Goal: Contribute content

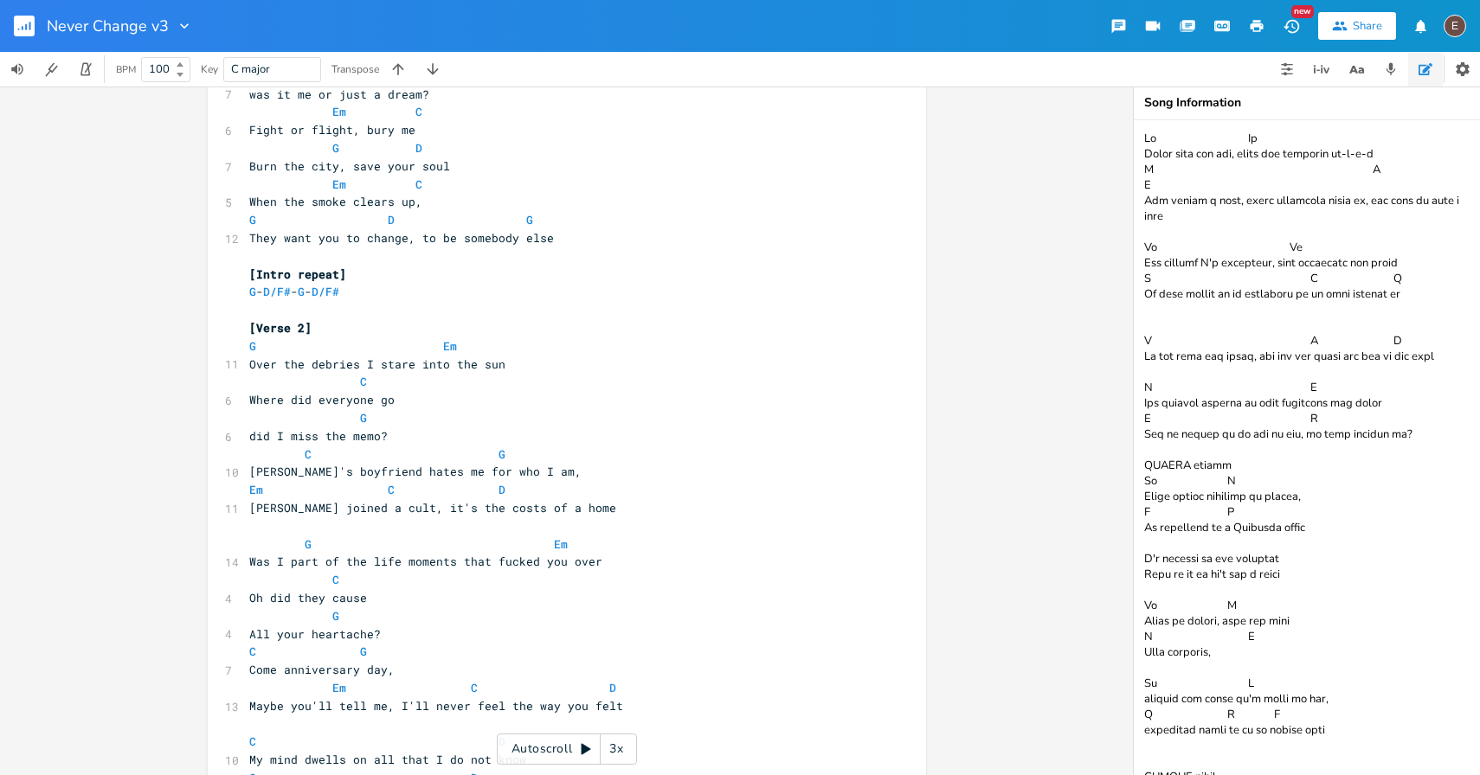
scroll to position [792, 0]
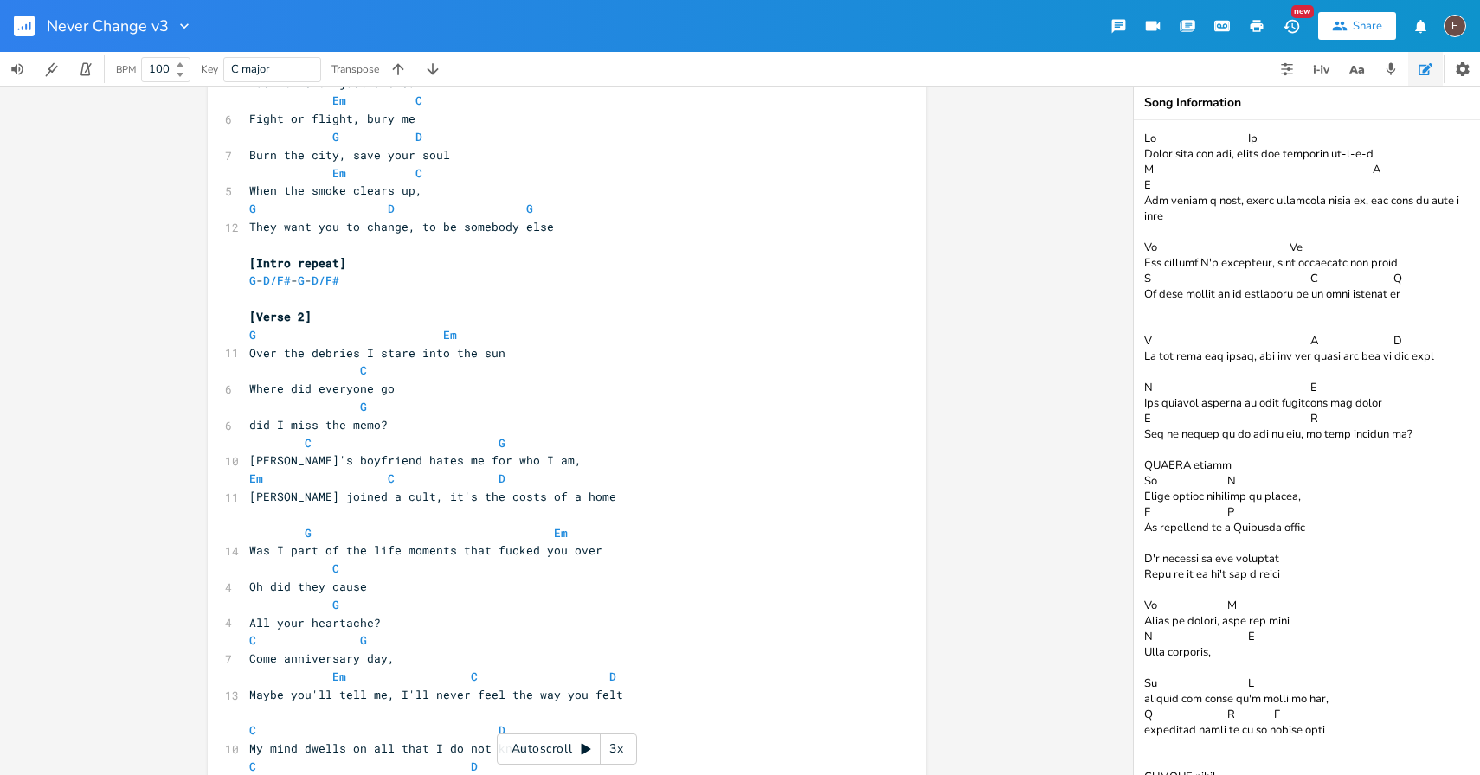
click at [503, 498] on span "[PERSON_NAME] joined a cult, it's the costs of a home" at bounding box center [432, 497] width 367 height 16
type textarea "finding a"
click at [499, 498] on span "[PERSON_NAME] joined a cult, it's the costs of finding a home" at bounding box center [460, 497] width 422 height 16
type textarea "it's"
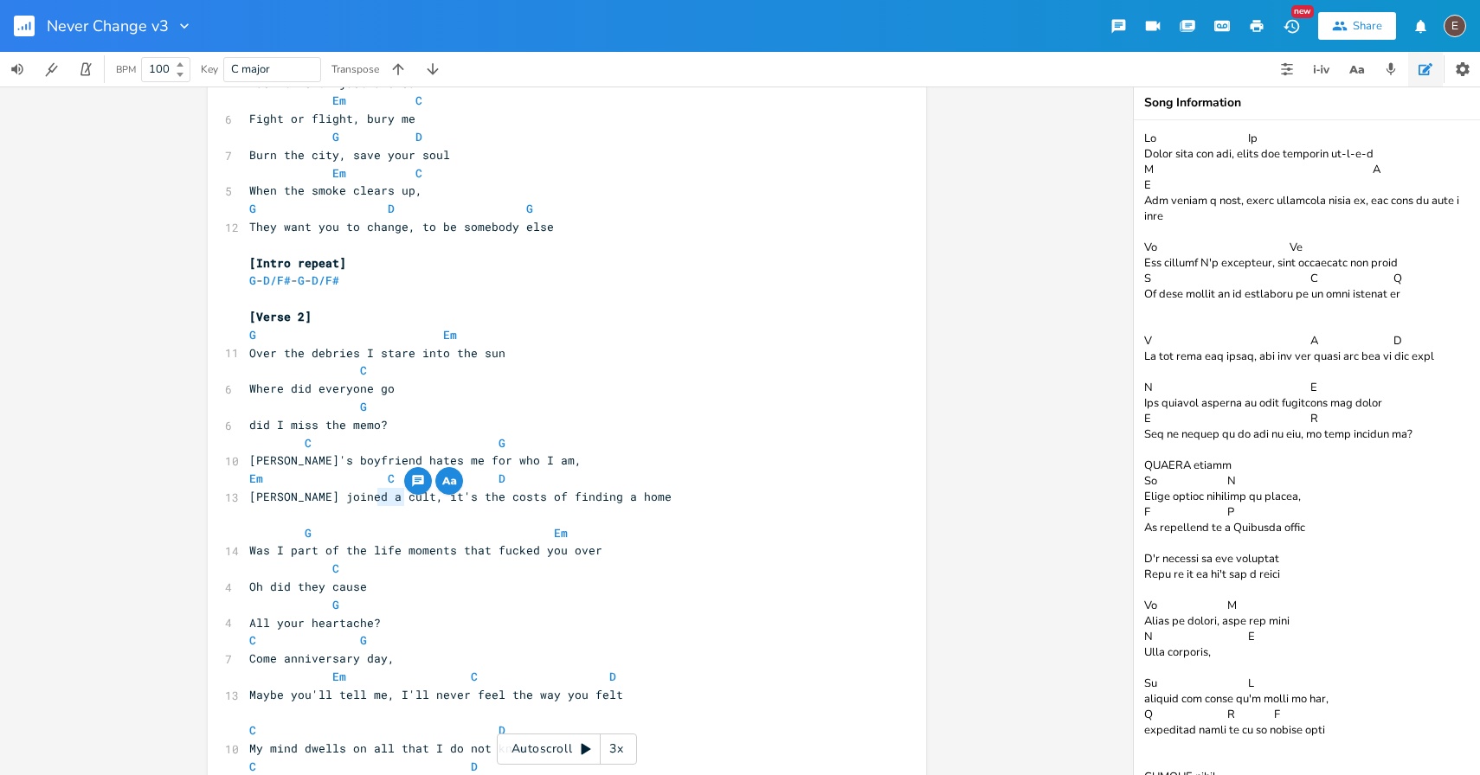
drag, startPoint x: 402, startPoint y: 498, endPoint x: 369, endPoint y: 503, distance: 33.3
click at [369, 503] on span "[PERSON_NAME] joined a cult, it's the costs of finding a home" at bounding box center [460, 497] width 422 height 16
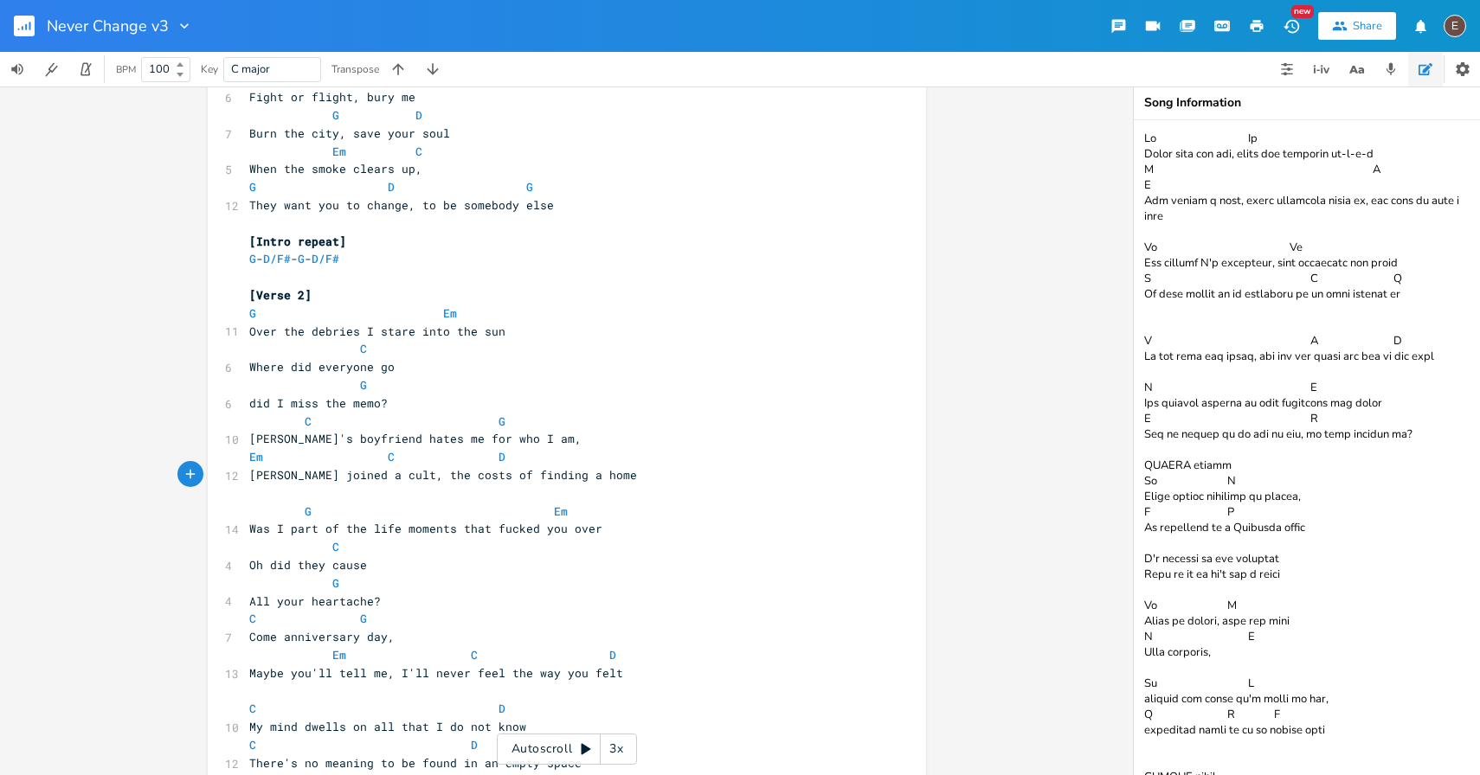
scroll to position [774, 0]
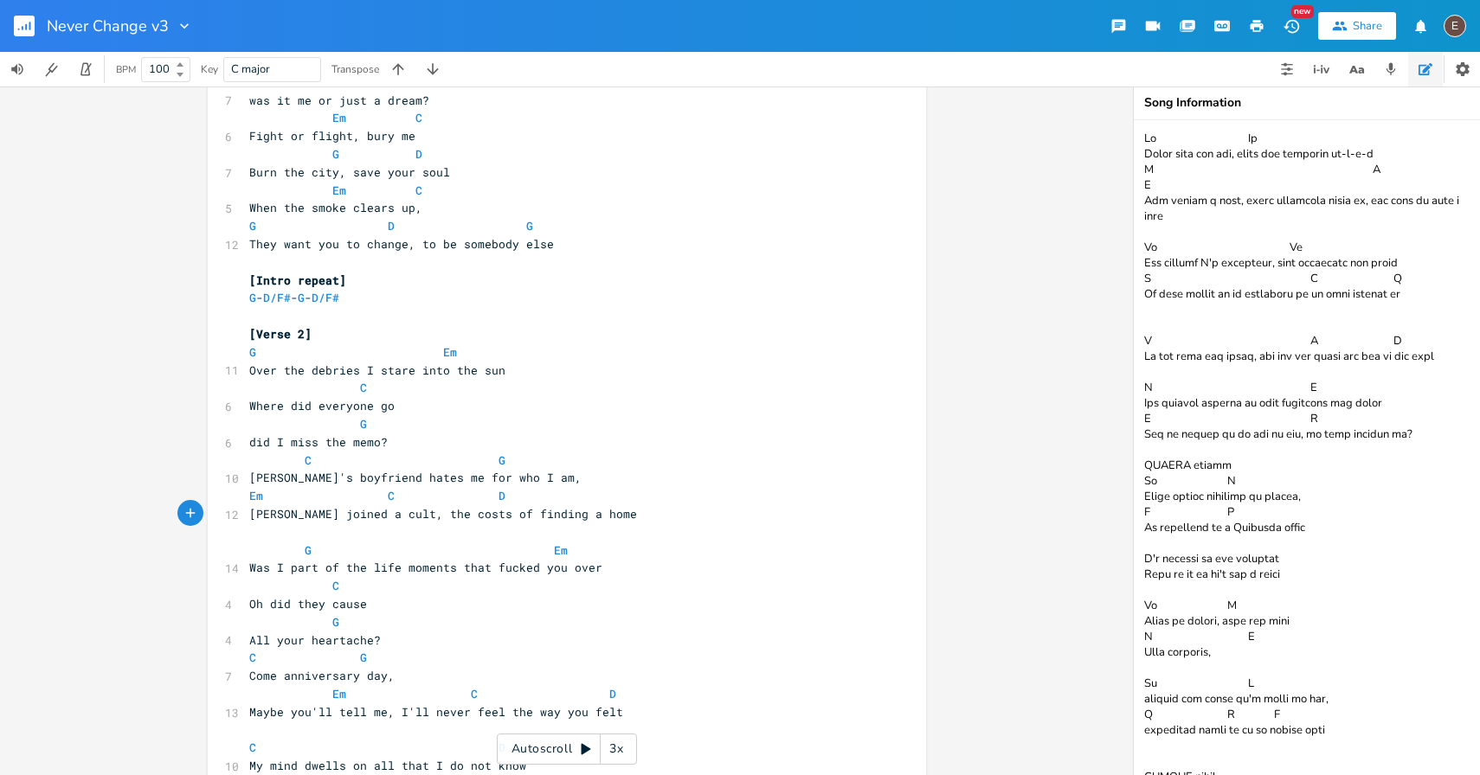
click at [354, 441] on span "did I miss the memo?" at bounding box center [318, 442] width 138 height 16
type textarea "memo"
click at [354, 441] on span "did I miss the memo?" at bounding box center [318, 442] width 138 height 16
click at [422, 453] on span at bounding box center [429, 461] width 28 height 18
click at [296, 442] on span "did I miss the memo?" at bounding box center [318, 442] width 138 height 16
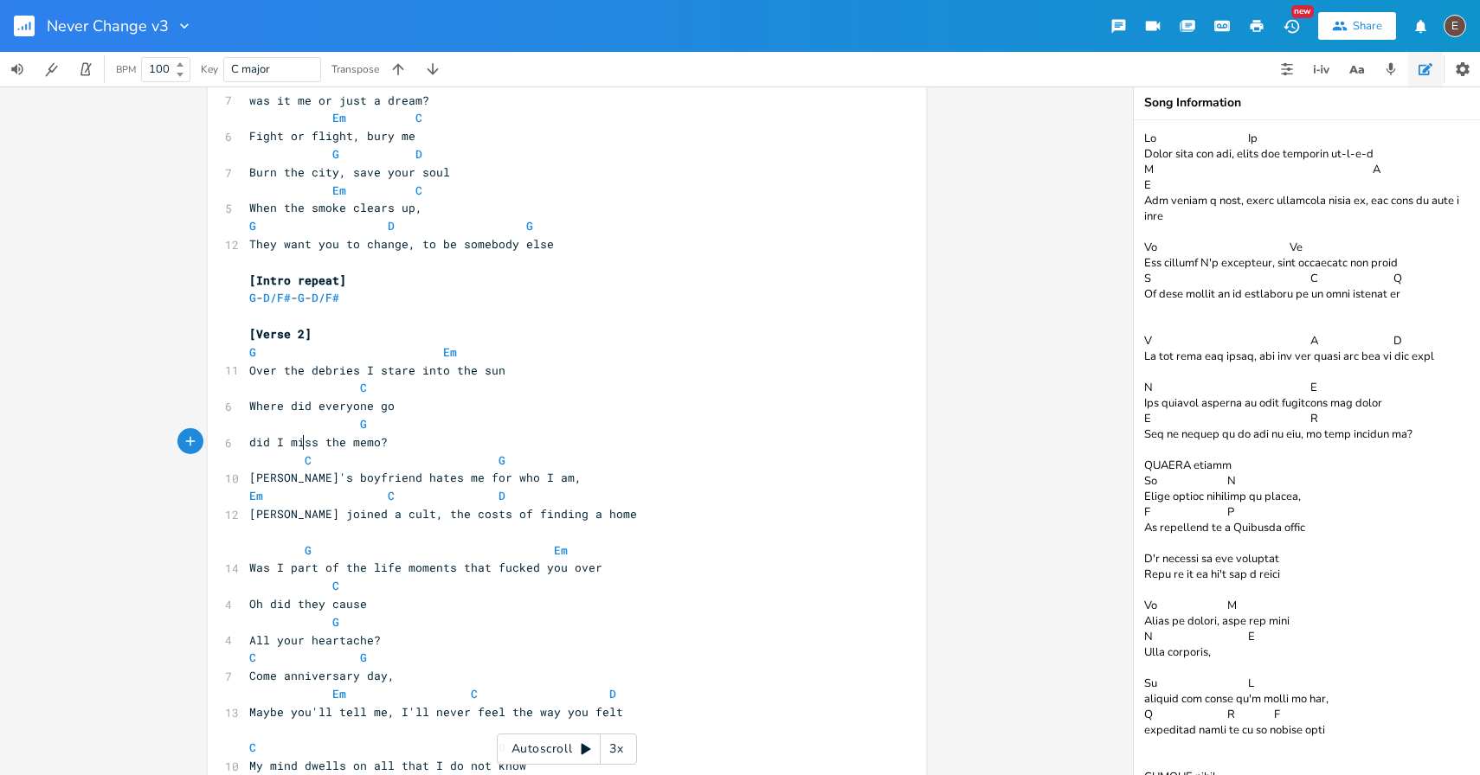
click at [296, 442] on span "did I miss the memo?" at bounding box center [318, 442] width 138 height 16
type textarea "search too far"
type textarea "he memo"
drag, startPoint x: 438, startPoint y: 442, endPoint x: 395, endPoint y: 442, distance: 42.4
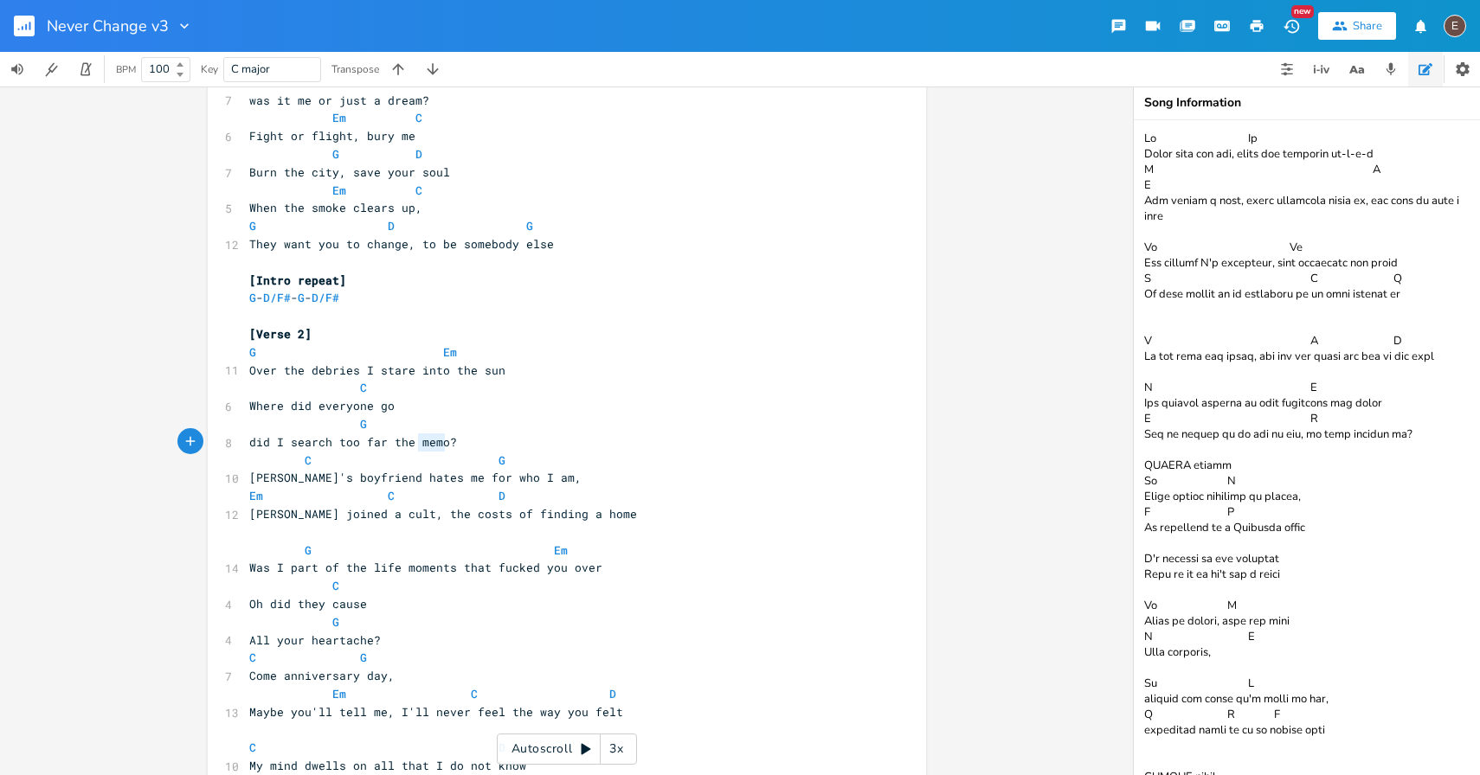
click at [395, 442] on span "did I search too far the memo?" at bounding box center [353, 442] width 208 height 16
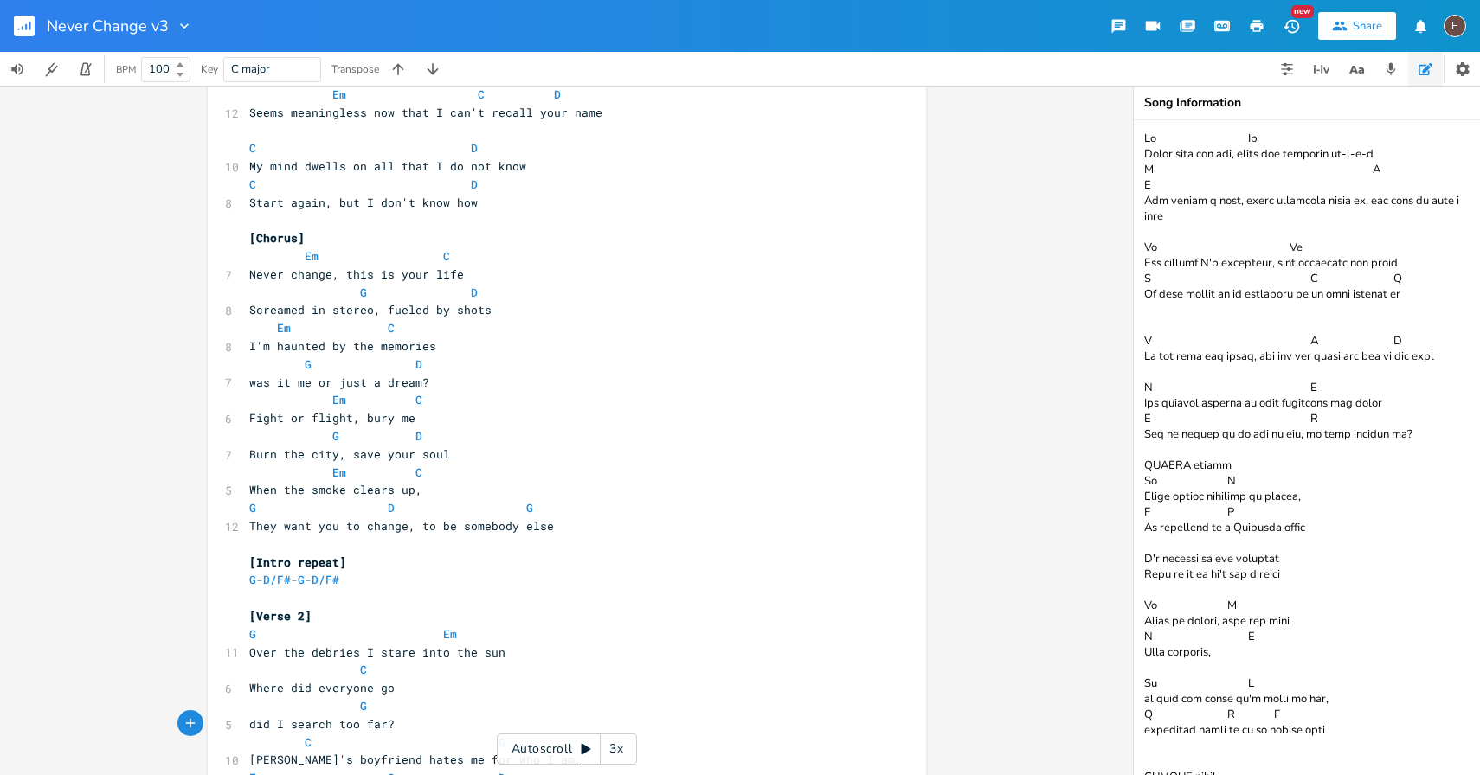
scroll to position [0, 0]
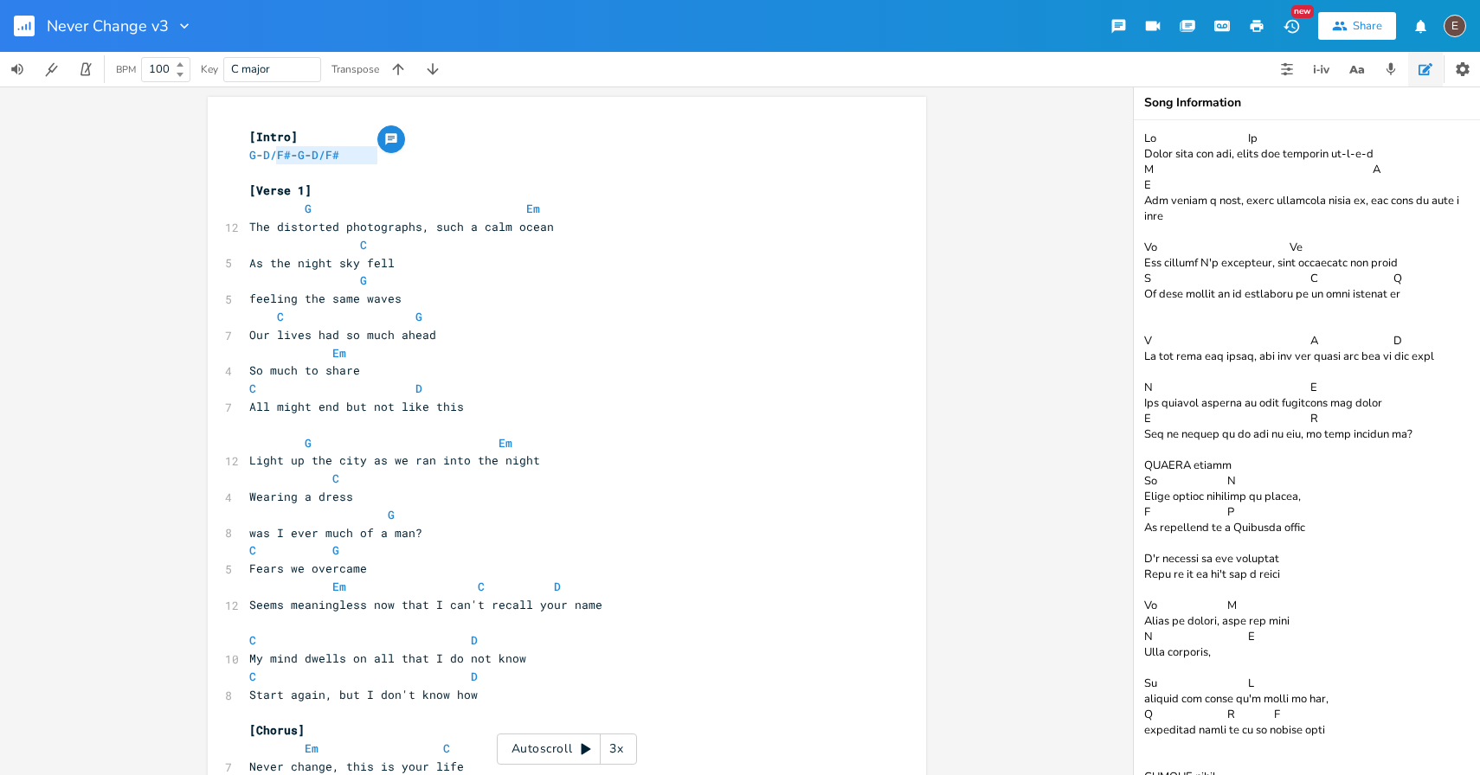
drag, startPoint x: 379, startPoint y: 153, endPoint x: 267, endPoint y: 158, distance: 112.6
click at [267, 158] on pre "G - D/F# - G - D/F#" at bounding box center [558, 155] width 625 height 18
type textarea "Em - C - G"
type textarea "D"
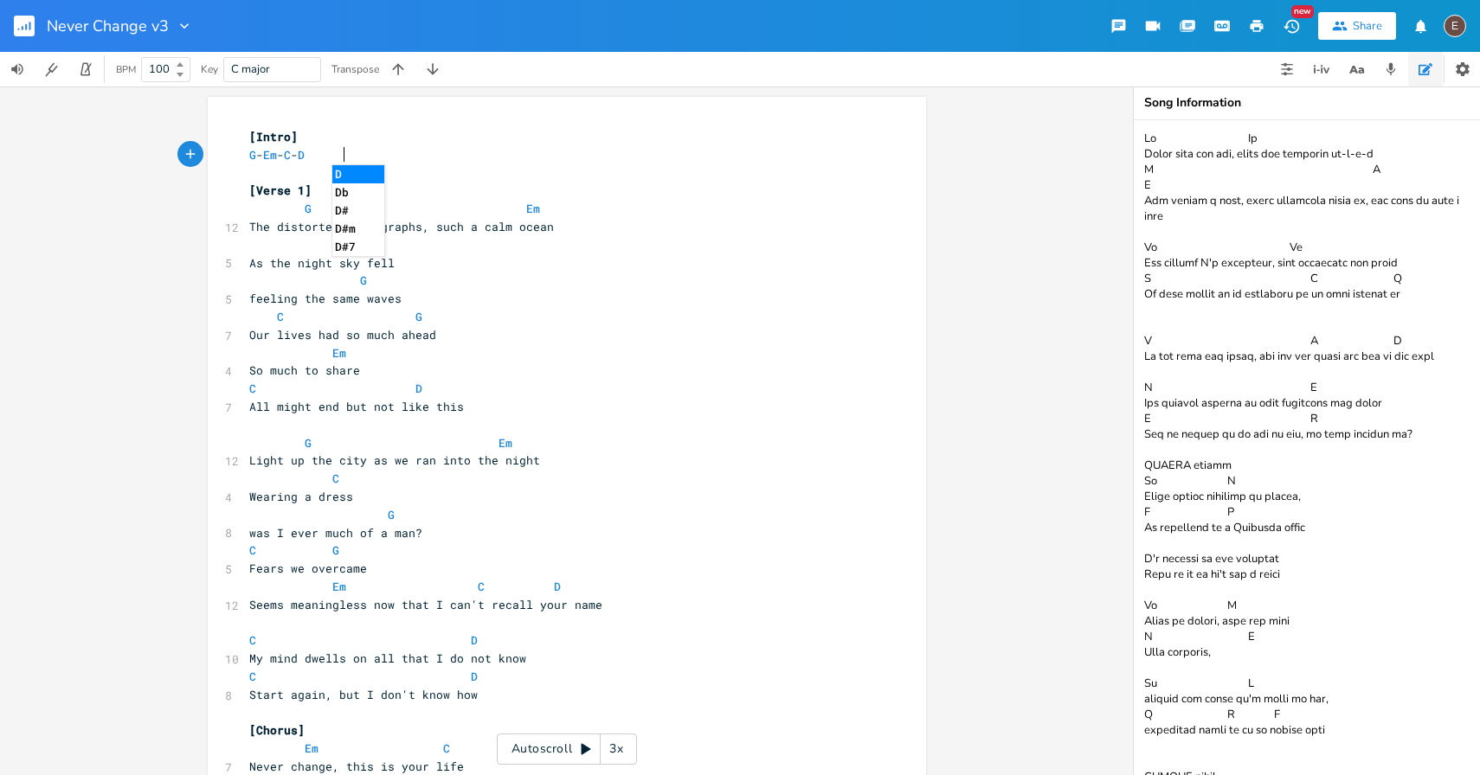
click at [966, 411] on div "D x [Intro] G - Em - C - D ​ [Verse 1] G Em 12 The distorted photographs, such …" at bounding box center [566, 431] width 1133 height 689
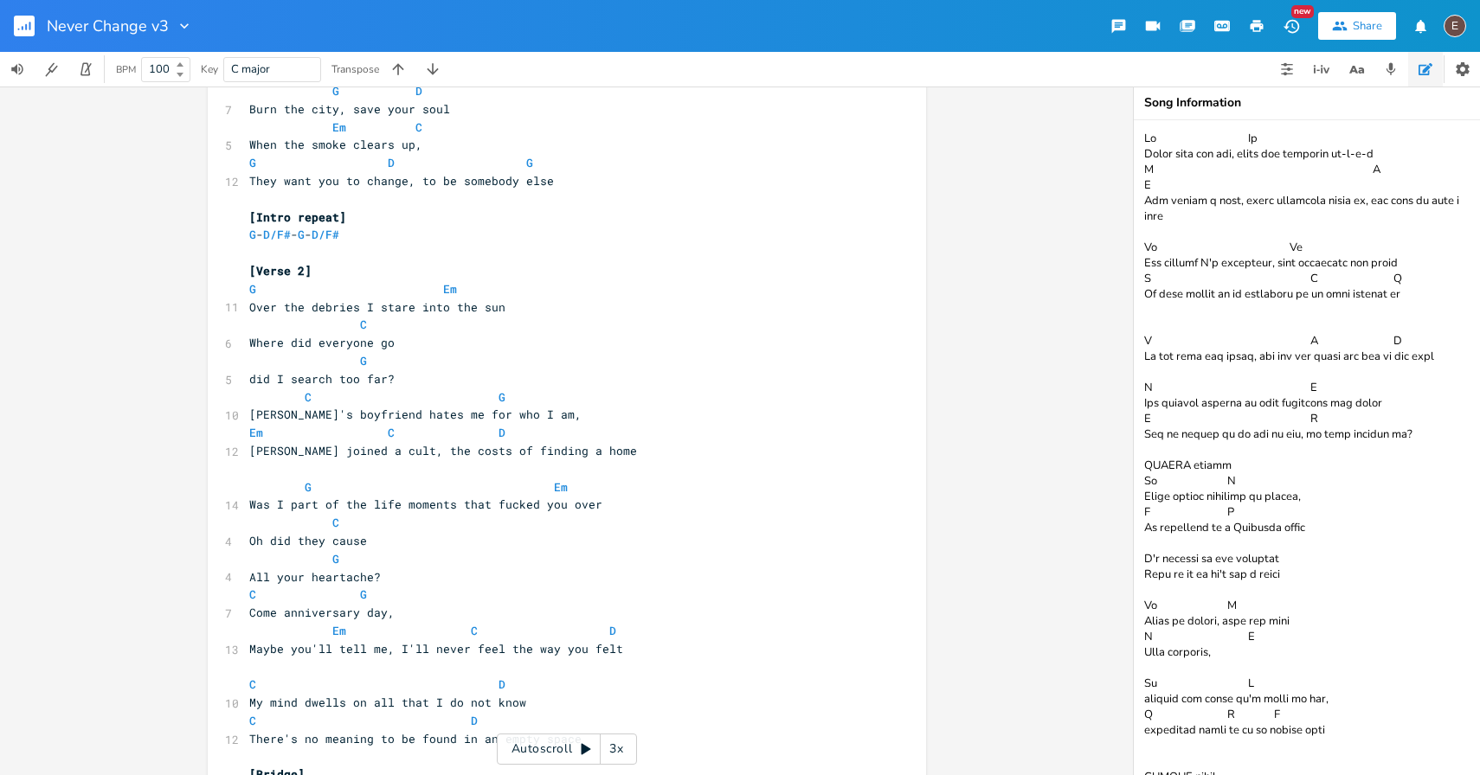
scroll to position [839, 0]
click at [316, 377] on span "did I search too far?" at bounding box center [321, 378] width 145 height 16
type textarea "search"
click at [316, 377] on span "did I search too far?" at bounding box center [321, 378] width 145 height 16
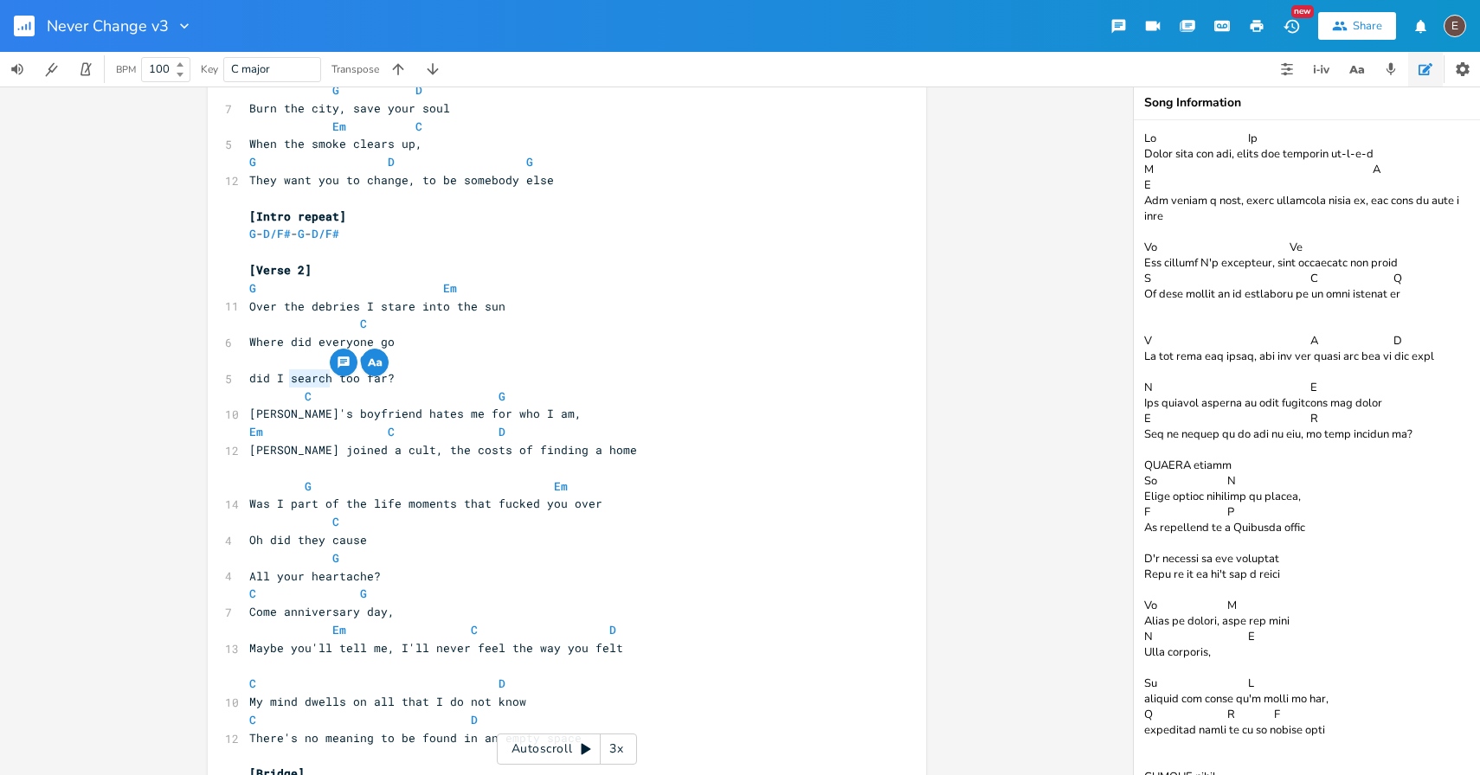
click at [871, 35] on div "Never Change v3 New Share E" at bounding box center [740, 26] width 1480 height 52
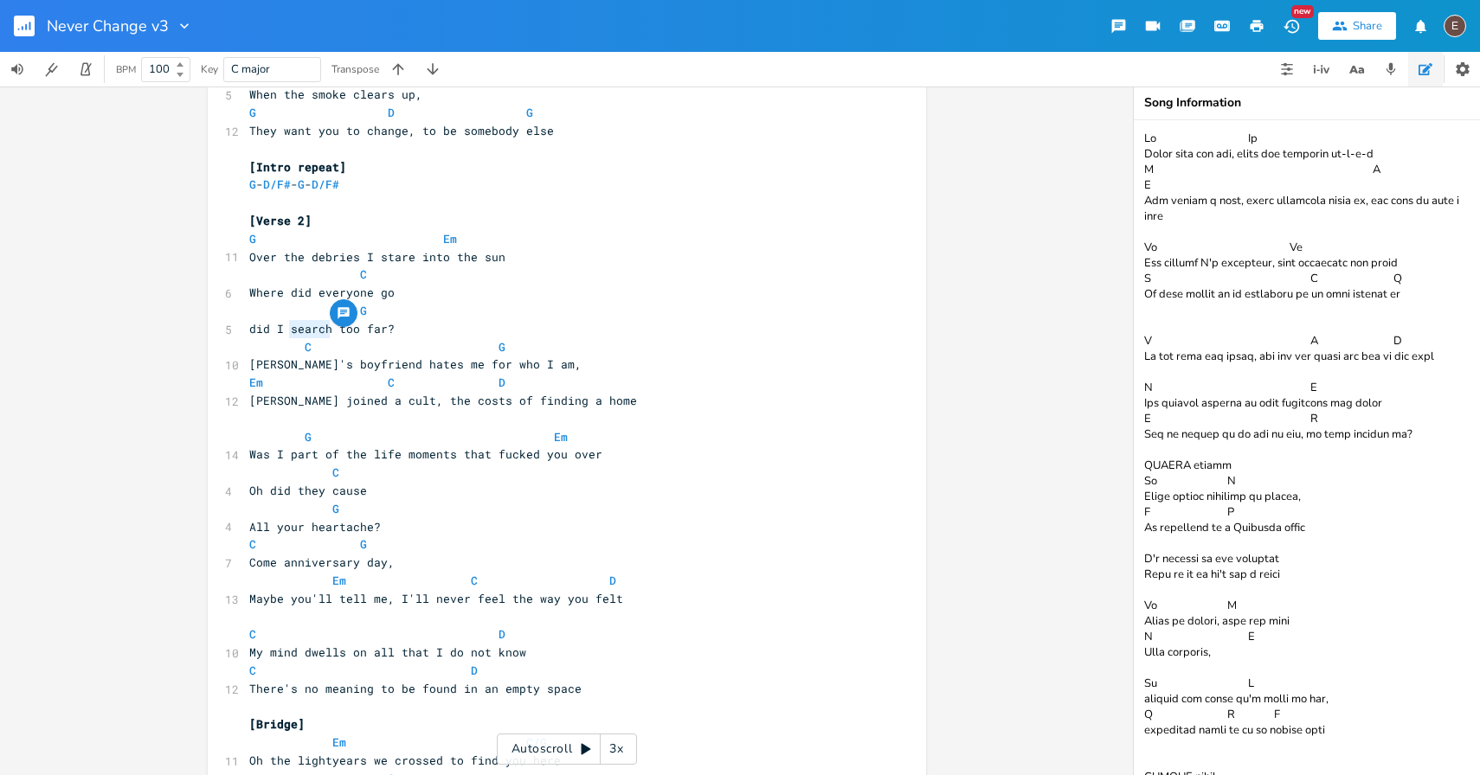
scroll to position [899, 0]
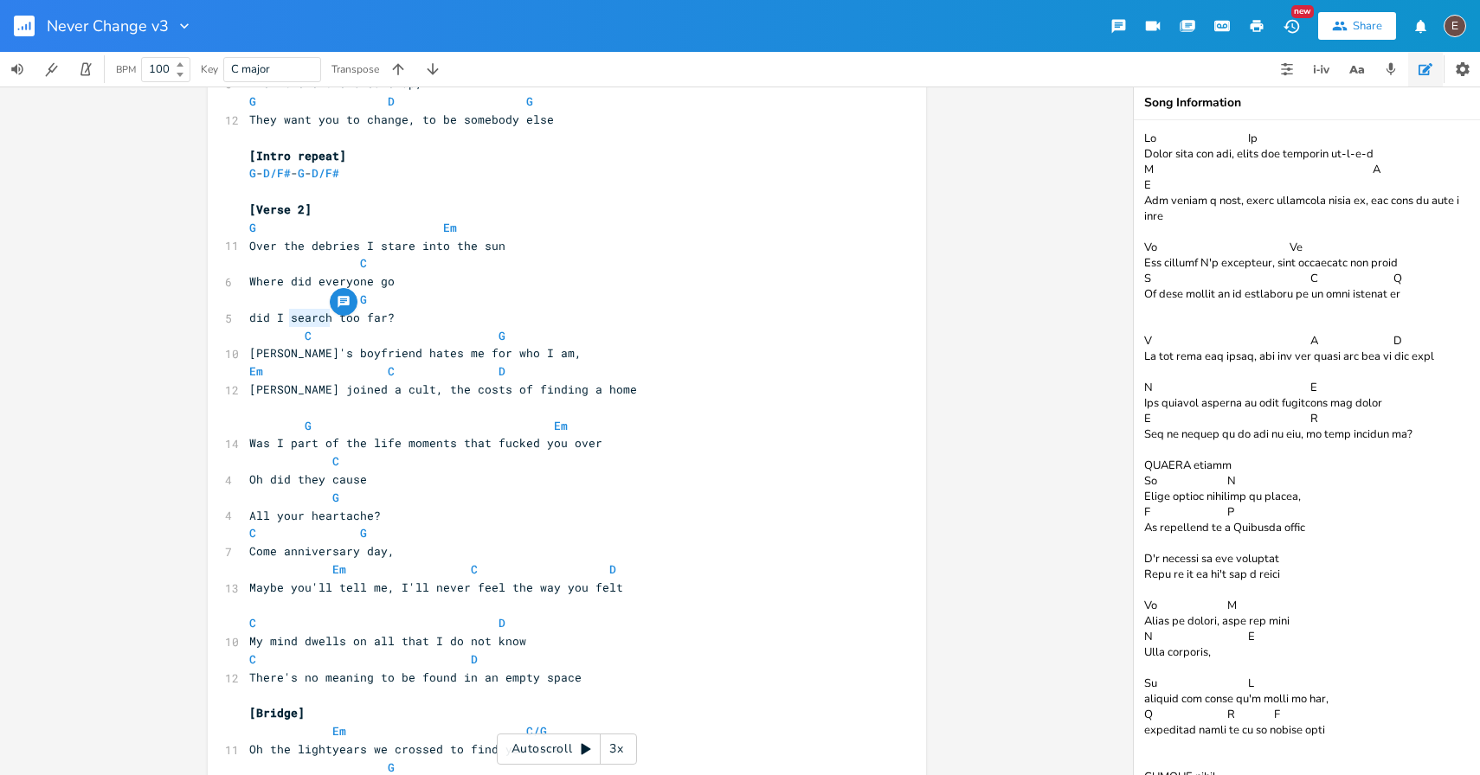
click at [658, 316] on pre "did I search too far?" at bounding box center [558, 318] width 625 height 18
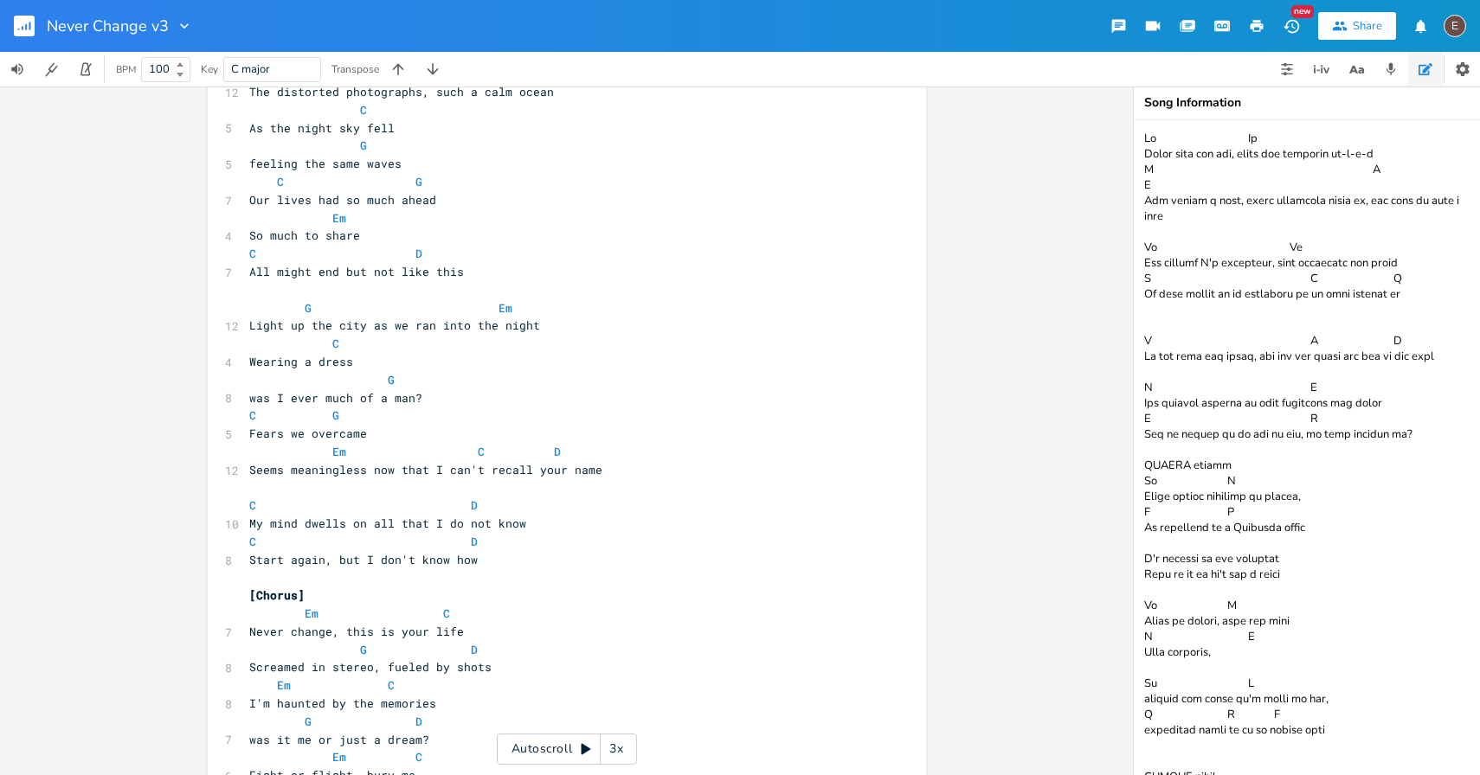
scroll to position [134, 0]
click at [774, 36] on div "Never Change v3 New Share E" at bounding box center [740, 26] width 1480 height 52
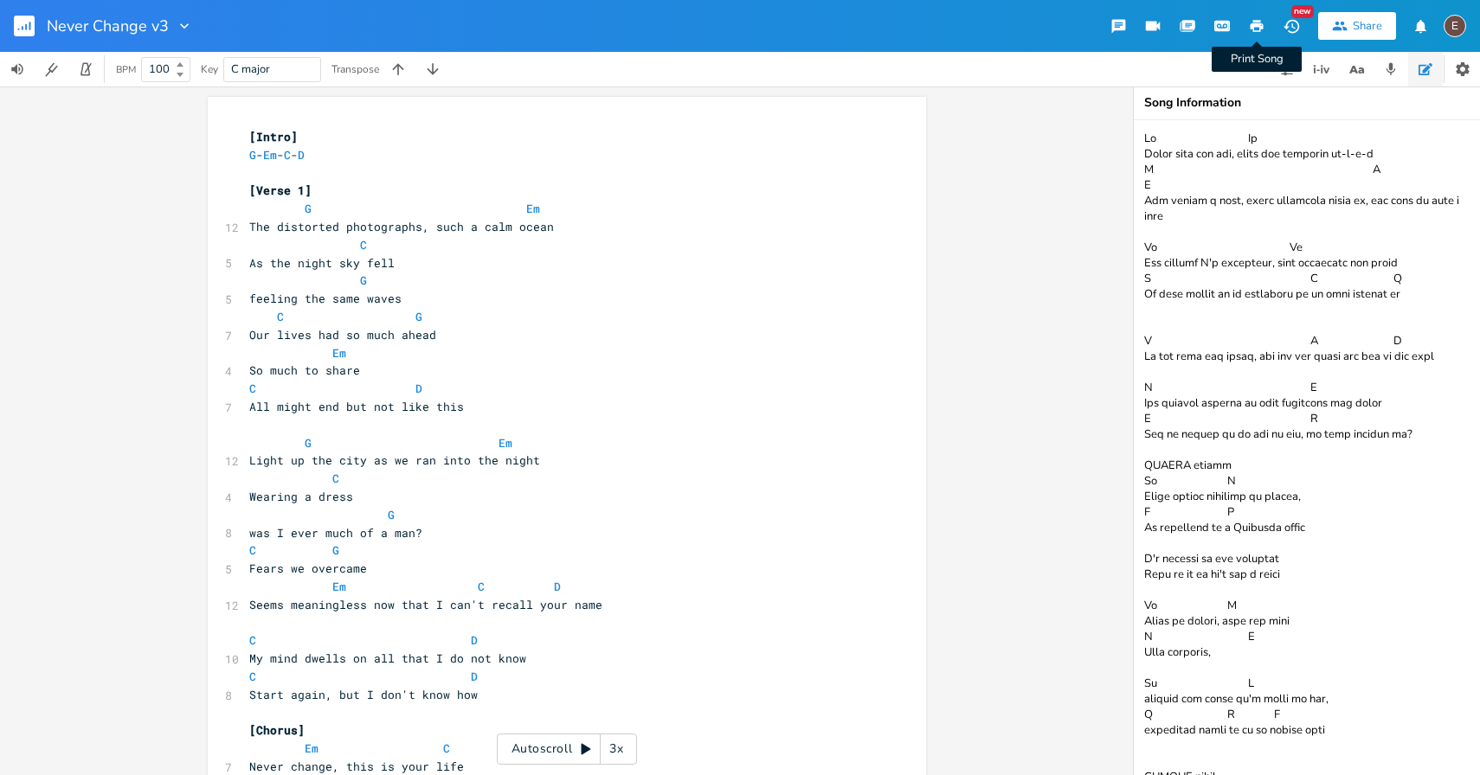
click at [1263, 30] on icon "button" at bounding box center [1257, 26] width 16 height 16
click at [260, 164] on pre "​" at bounding box center [558, 173] width 625 height 18
type textarea "G - Em - C - D"
click at [260, 164] on pre "​" at bounding box center [558, 173] width 625 height 18
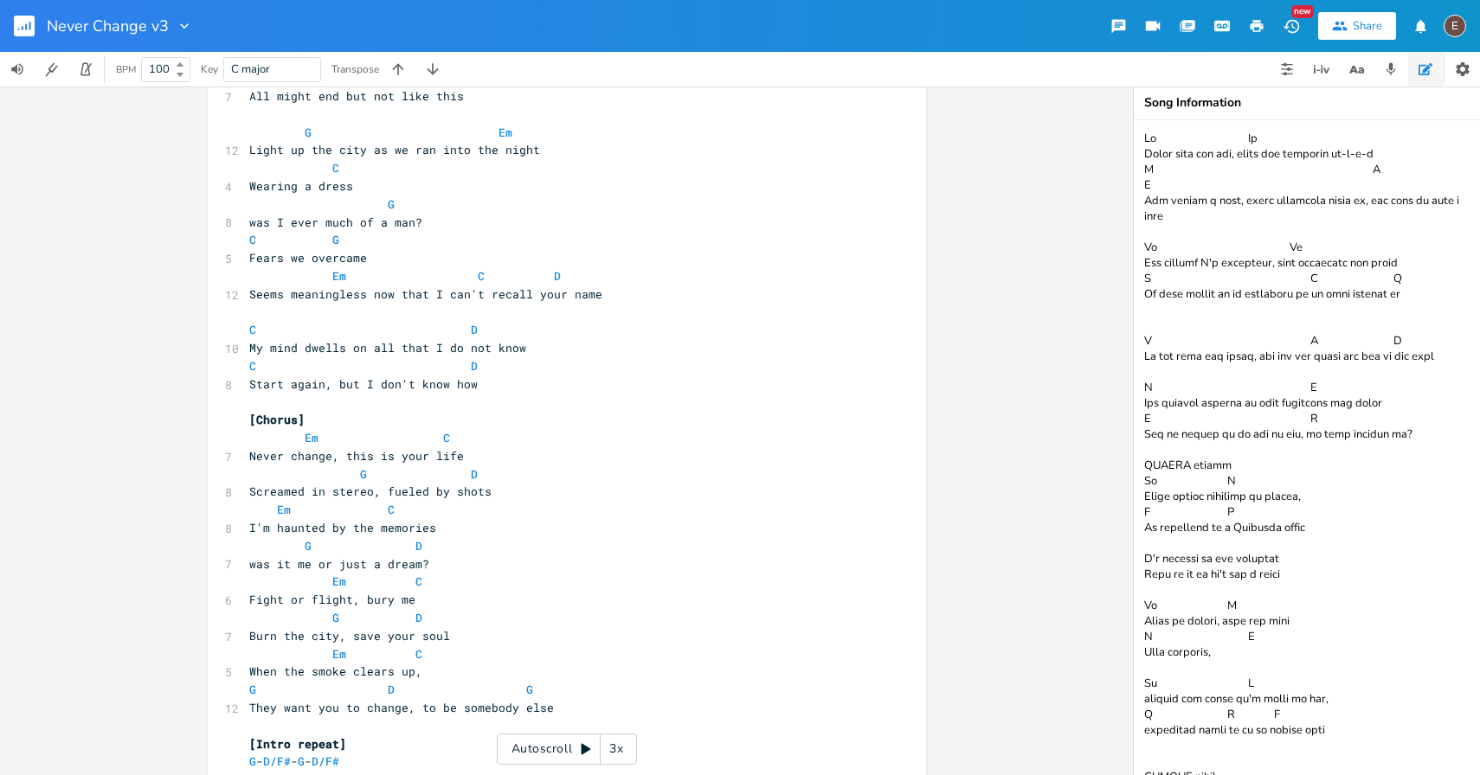
scroll to position [511, 0]
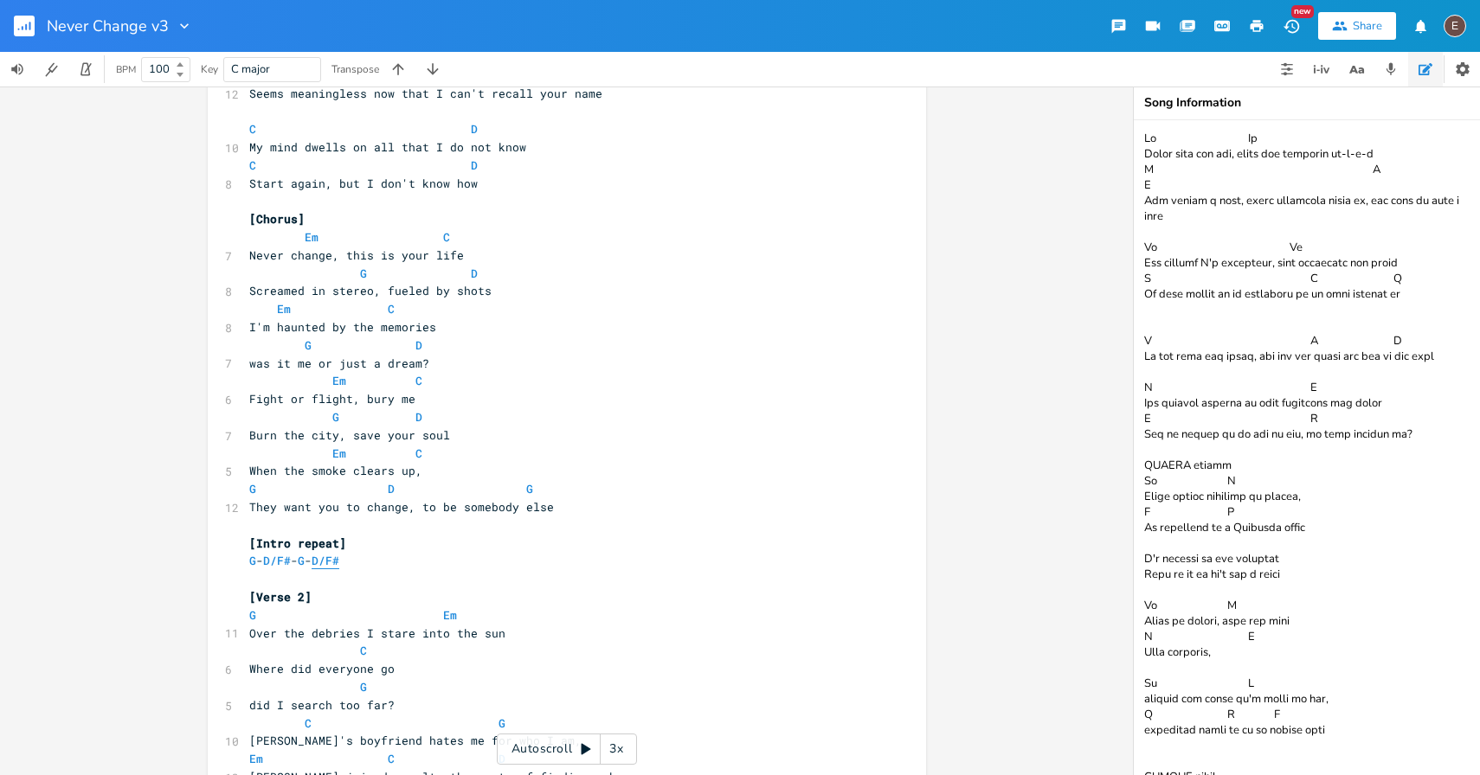
click at [339, 556] on span "D/F#" at bounding box center [326, 561] width 28 height 16
click at [393, 561] on pre "G - D/F# - G - D/F#" at bounding box center [558, 561] width 625 height 18
type textarea "G - D/F# - G - D/F#"
click at [393, 561] on pre "G - D/F# - G - D/F#" at bounding box center [558, 561] width 625 height 18
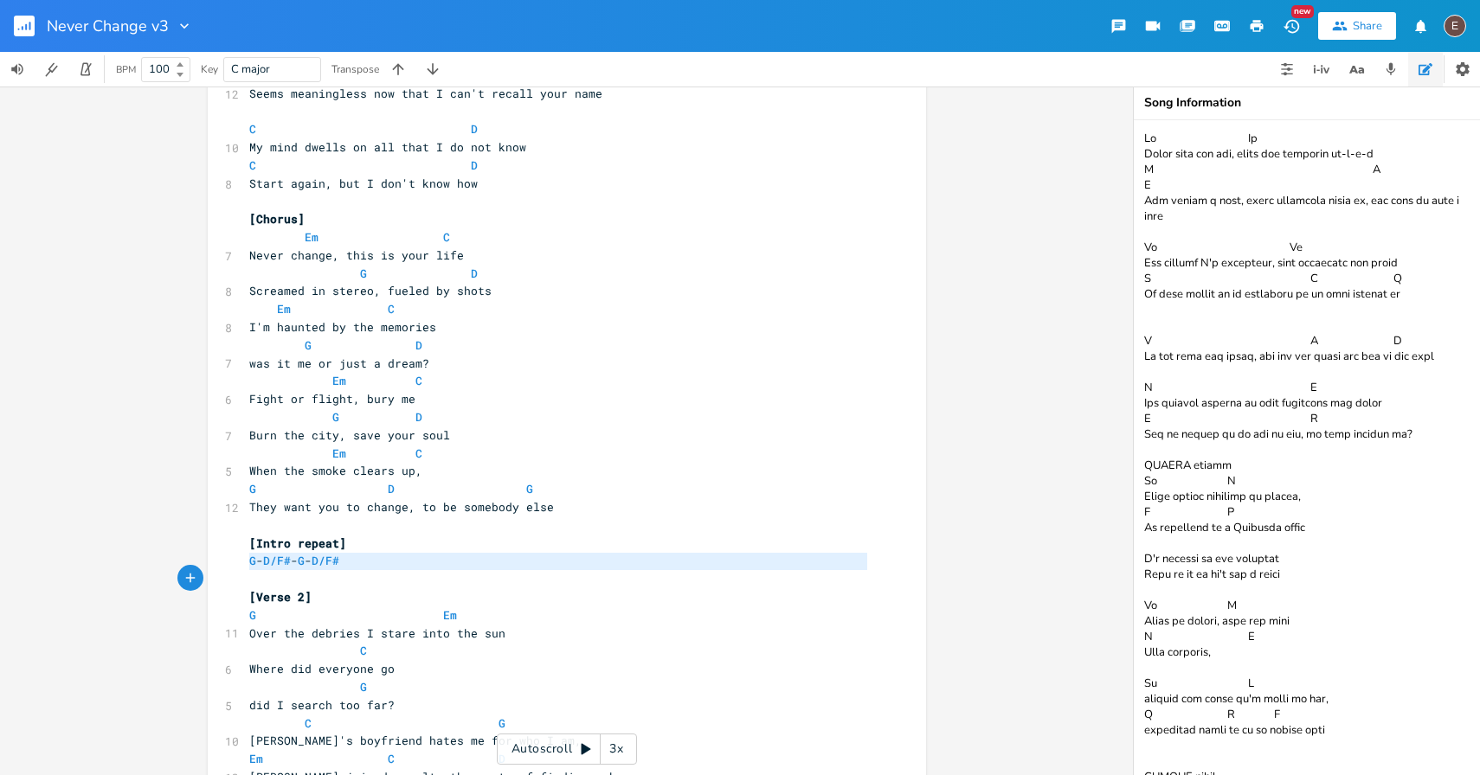
paste textarea
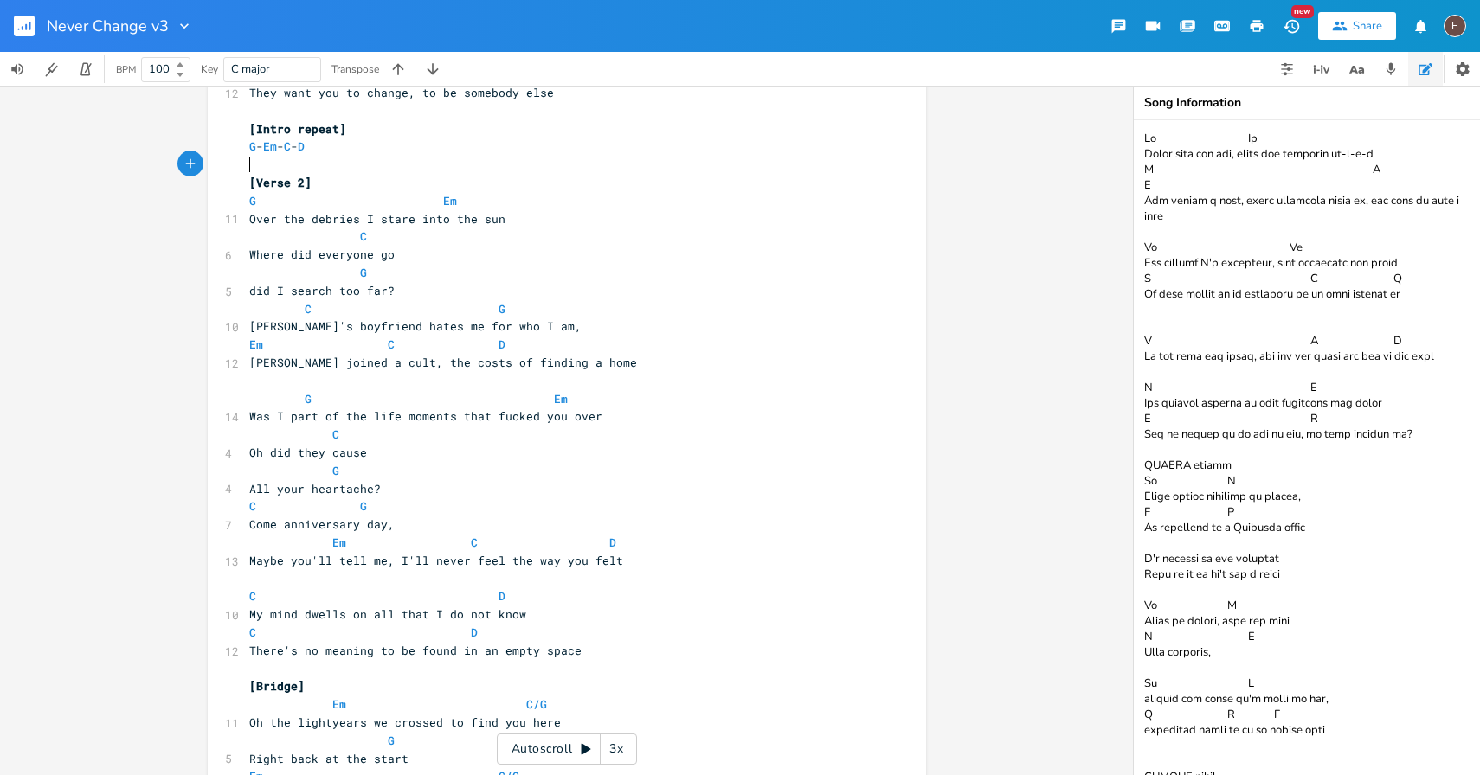
scroll to position [1044, 0]
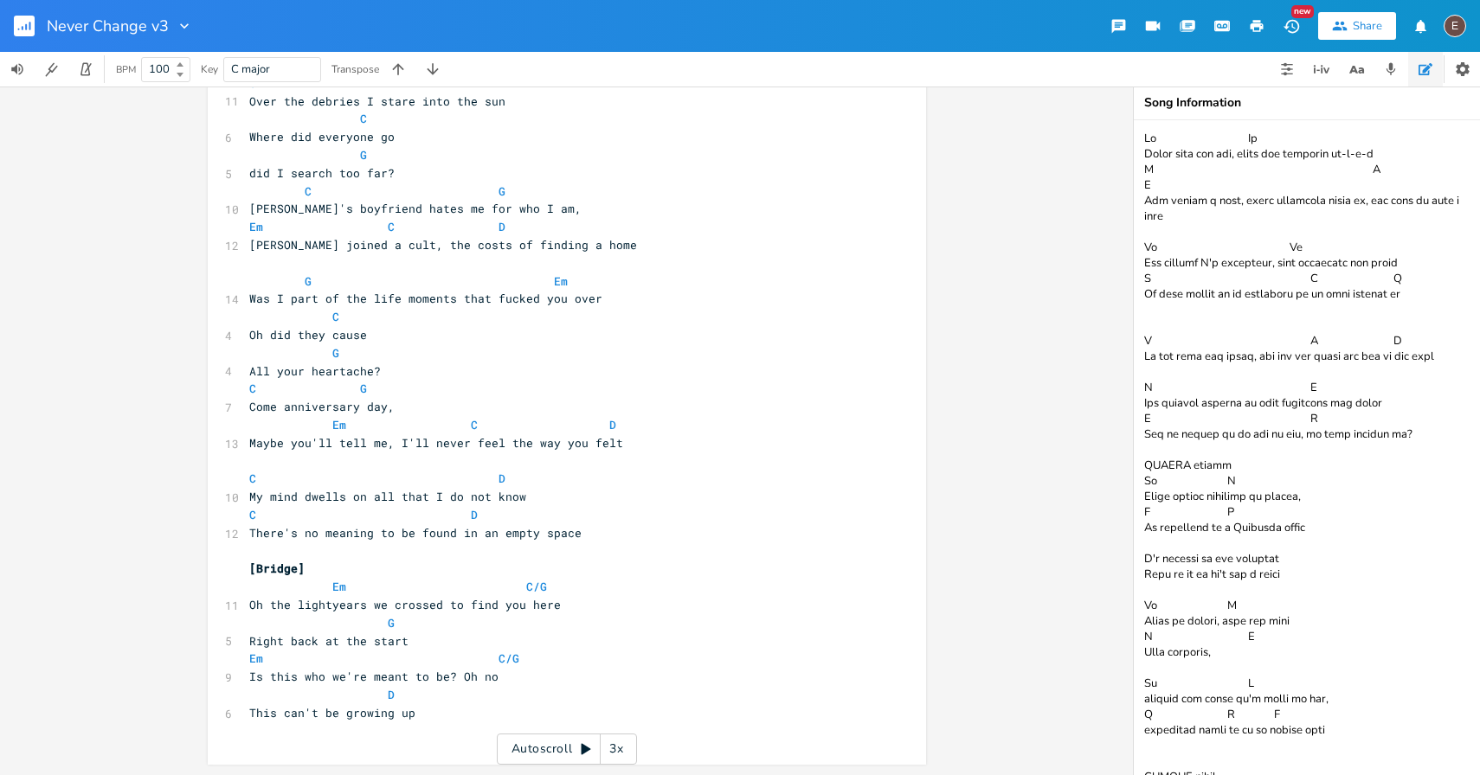
click at [735, 590] on pre "Em C/G" at bounding box center [558, 587] width 625 height 18
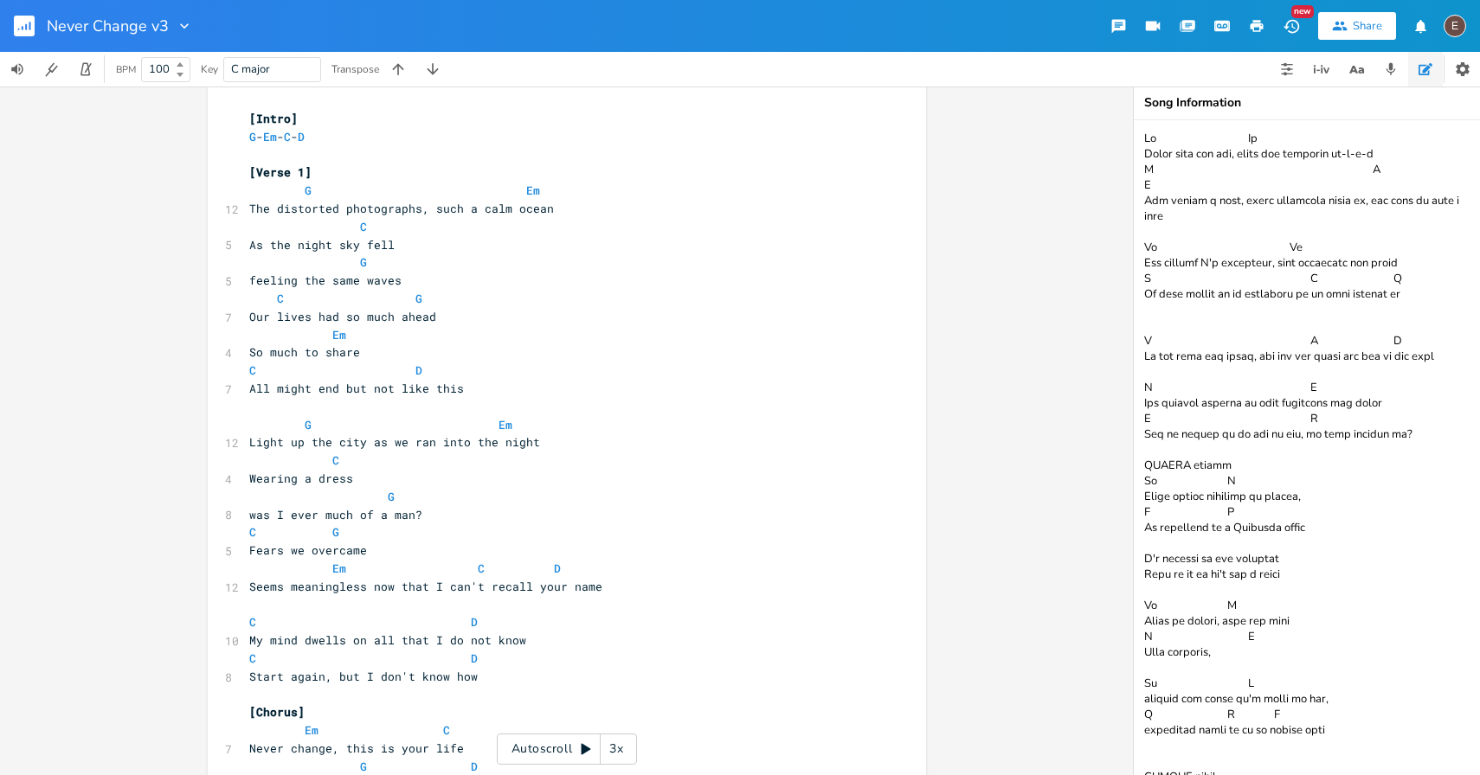
click at [1263, 28] on icon "button" at bounding box center [1256, 26] width 13 height 12
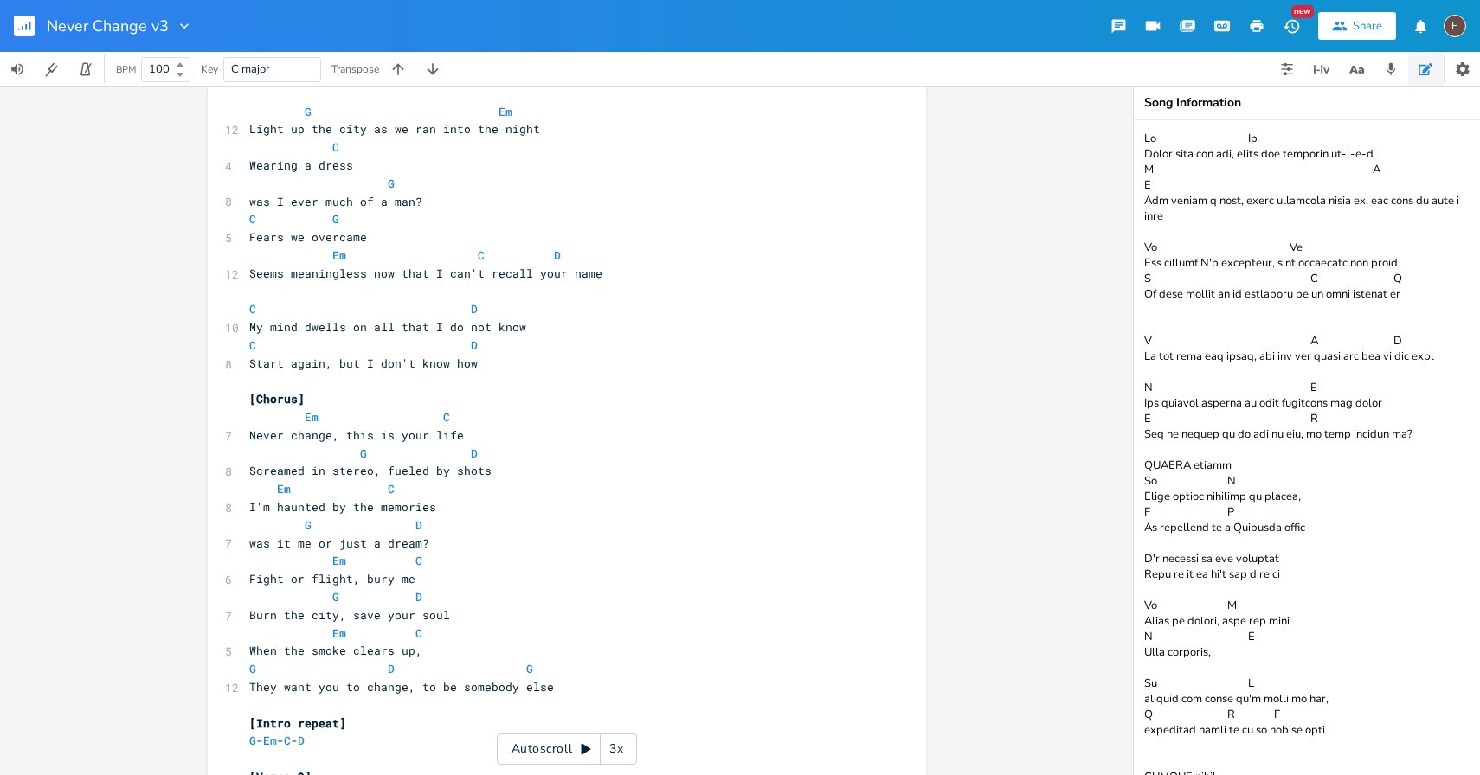
scroll to position [479, 0]
